Goal: Task Accomplishment & Management: Manage account settings

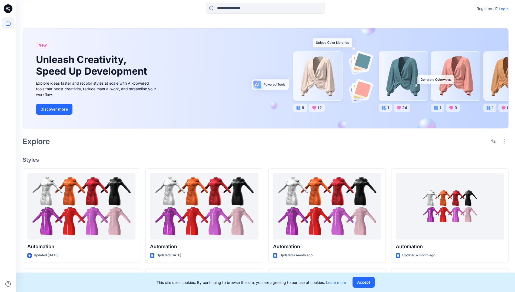
click at [502, 9] on p "Login" at bounding box center [503, 9] width 10 height 6
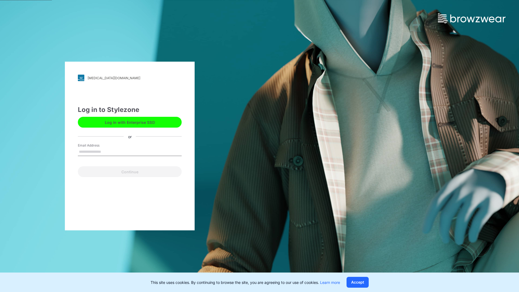
click at [107, 151] on input "Email Address" at bounding box center [130, 152] width 104 height 8
type input "**********"
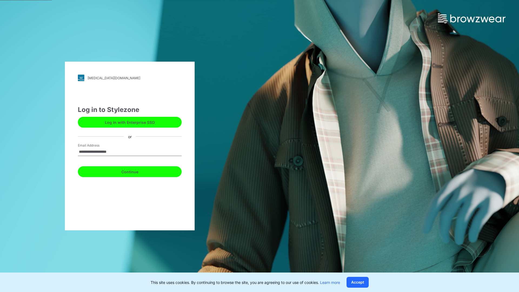
click at [136, 171] on button "Continue" at bounding box center [130, 171] width 104 height 11
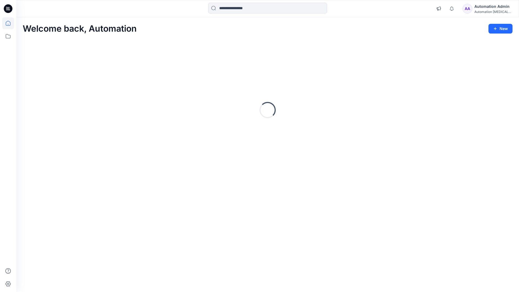
click at [10, 23] on icon at bounding box center [8, 23] width 5 height 5
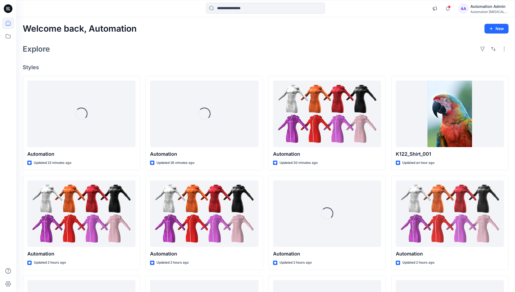
click at [485, 9] on div "Automation Admin" at bounding box center [489, 6] width 38 height 6
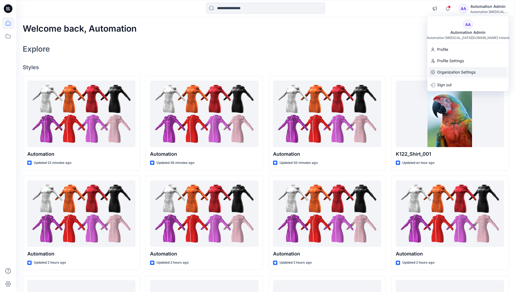
click at [457, 73] on p "Organization Settings" at bounding box center [456, 72] width 38 height 10
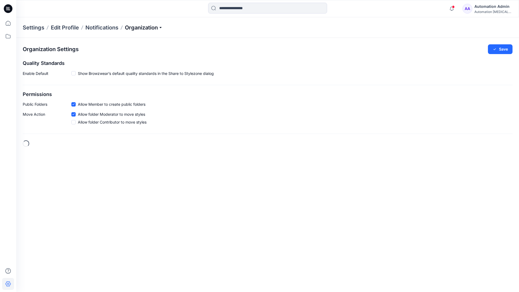
click at [154, 29] on p "Organization" at bounding box center [144, 28] width 38 height 8
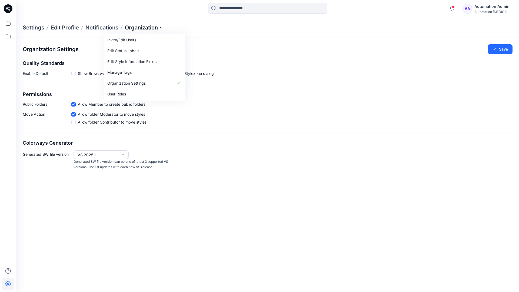
click at [152, 28] on p "Organization" at bounding box center [144, 28] width 38 height 8
click at [73, 105] on icon at bounding box center [73, 104] width 2 height 2
click at [503, 49] on button "Save" at bounding box center [499, 49] width 25 height 10
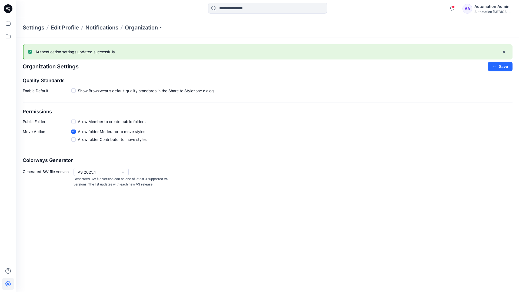
click at [74, 121] on span at bounding box center [73, 121] width 4 height 4
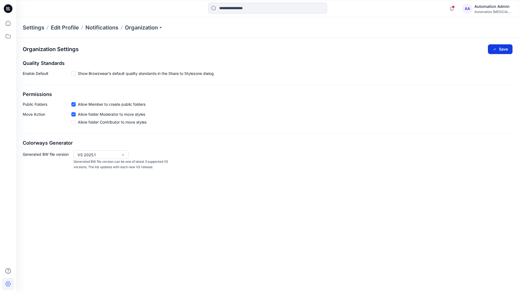
click at [503, 48] on button "Save" at bounding box center [499, 49] width 25 height 10
click at [73, 73] on span at bounding box center [73, 73] width 4 height 4
click at [500, 48] on button "Save" at bounding box center [499, 49] width 25 height 10
click at [74, 74] on icon at bounding box center [73, 74] width 2 height 2
click at [505, 47] on button "Save" at bounding box center [499, 49] width 25 height 10
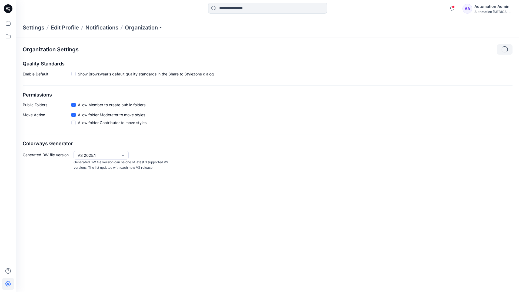
click at [244, 8] on input at bounding box center [267, 8] width 119 height 11
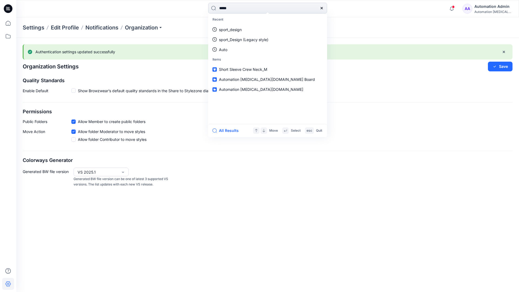
type input "****"
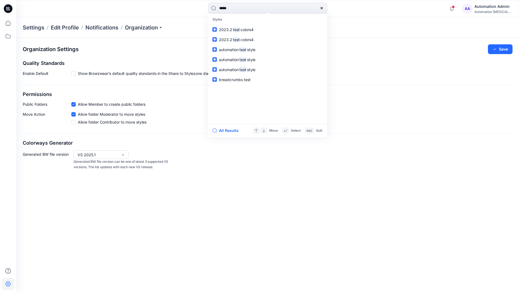
click at [322, 8] on icon at bounding box center [321, 8] width 4 height 4
click at [302, 6] on input at bounding box center [267, 8] width 119 height 11
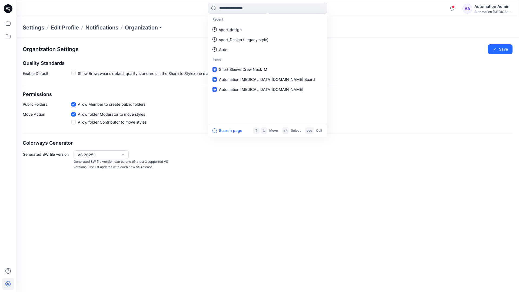
click at [486, 6] on div "Automation Admin" at bounding box center [493, 6] width 38 height 6
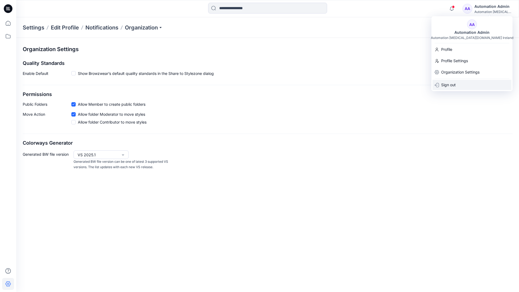
click at [456, 83] on div "Sign out" at bounding box center [471, 85] width 79 height 10
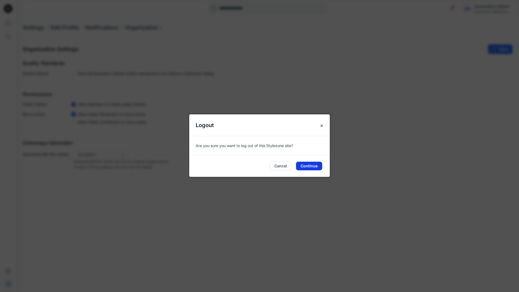
click at [309, 163] on button "Continue" at bounding box center [309, 166] width 26 height 9
